Goal: Task Accomplishment & Management: Manage account settings

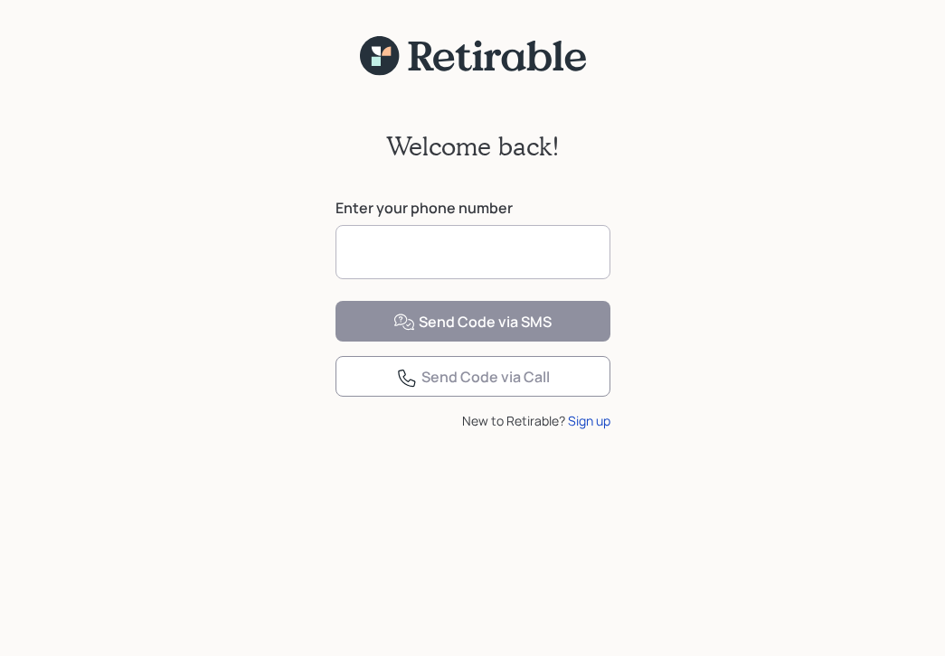
click at [452, 248] on input at bounding box center [472, 252] width 275 height 54
type input "**********"
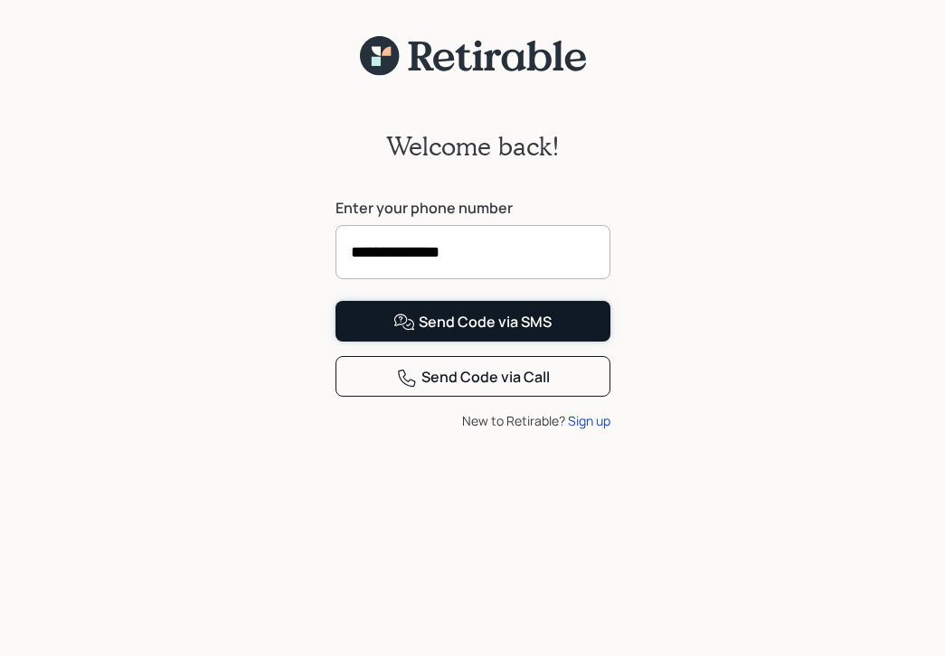
click at [423, 334] on div "Send Code via SMS" at bounding box center [472, 323] width 158 height 22
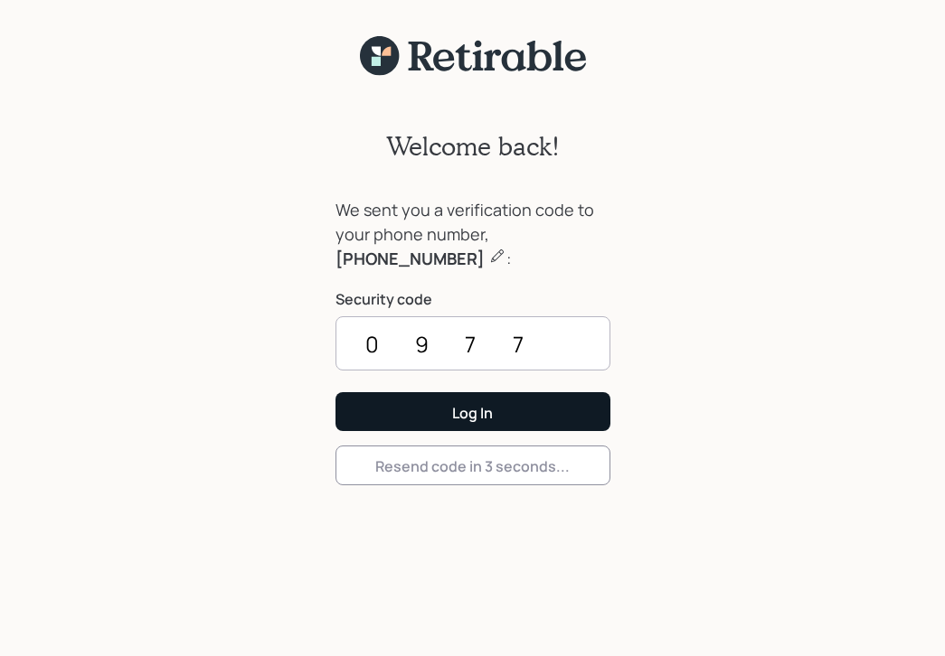
type input "0977"
click at [428, 395] on button "Log In" at bounding box center [472, 411] width 275 height 39
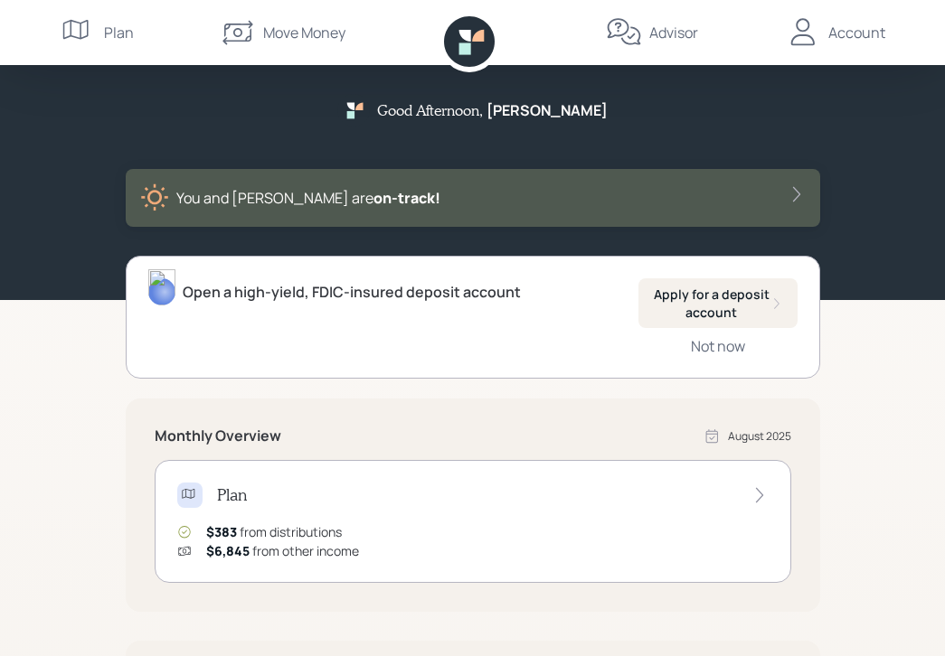
click at [843, 30] on div "Account" at bounding box center [856, 33] width 57 height 22
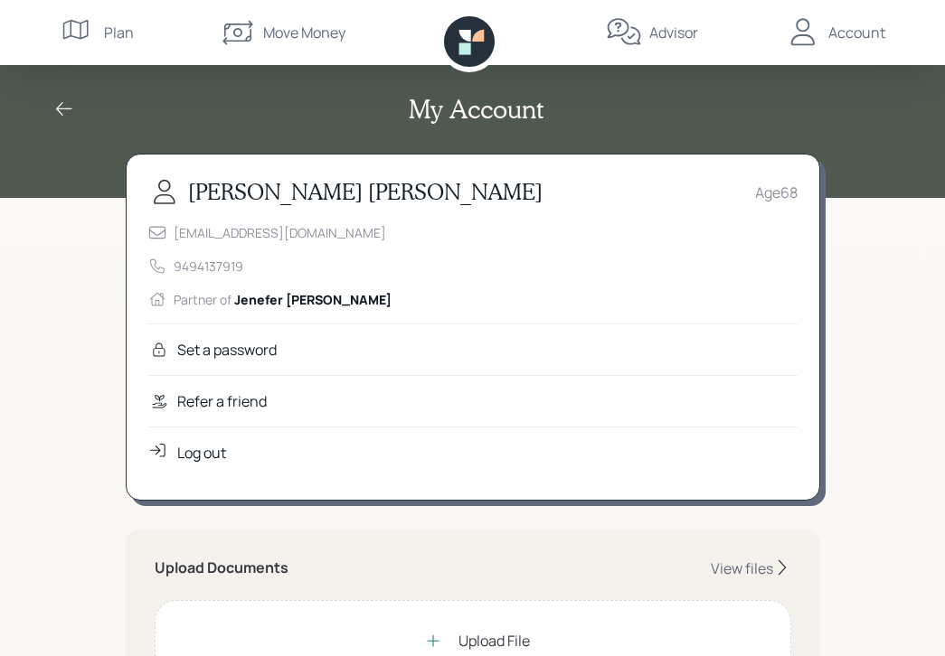
click at [193, 453] on div "Log out" at bounding box center [201, 453] width 49 height 22
